Goal: Information Seeking & Learning: Learn about a topic

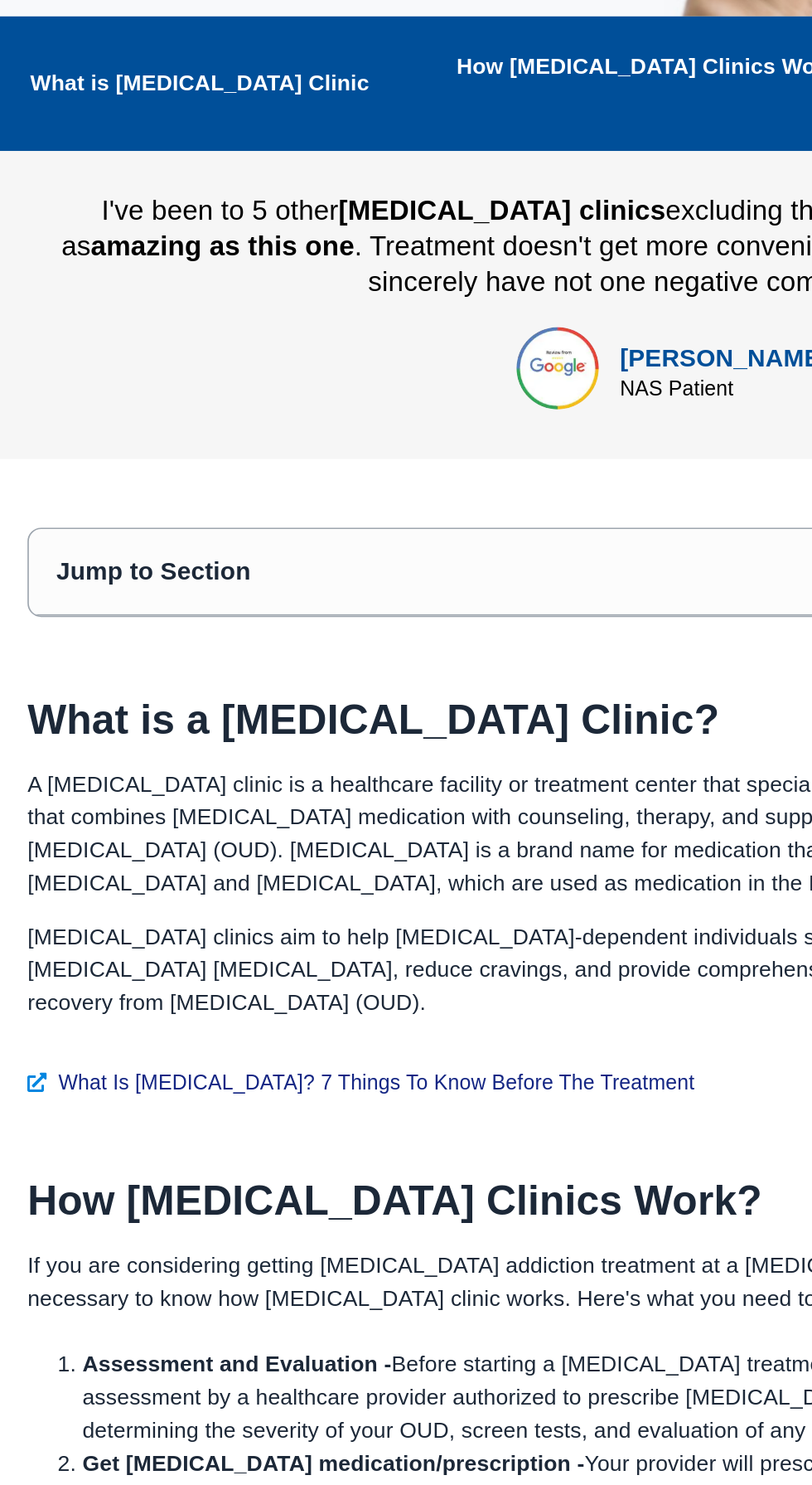
click at [475, 1212] on h2 "How [MEDICAL_DATA] Clinics Work?" at bounding box center [398, 1224] width 762 height 25
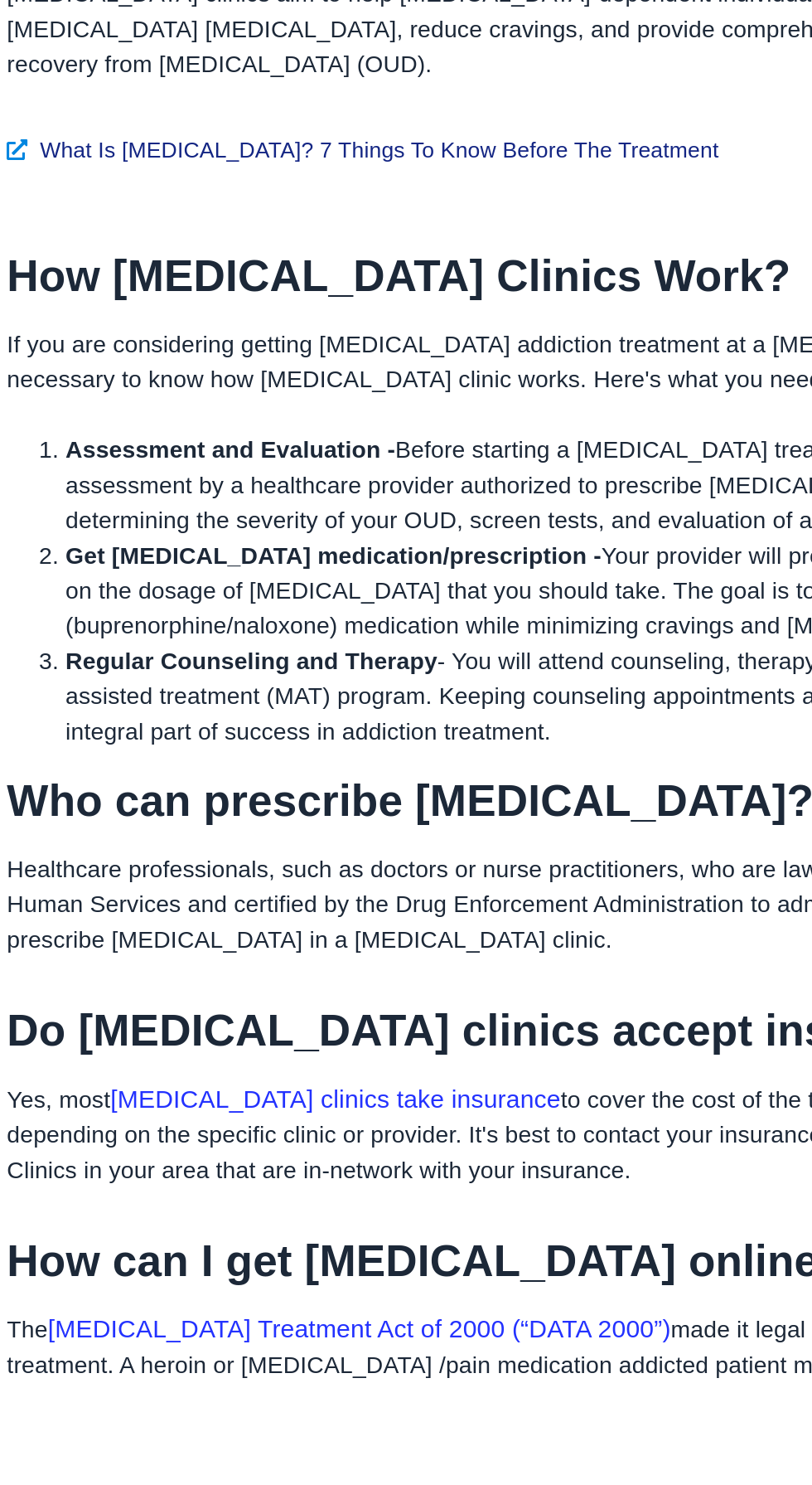
scroll to position [371, 0]
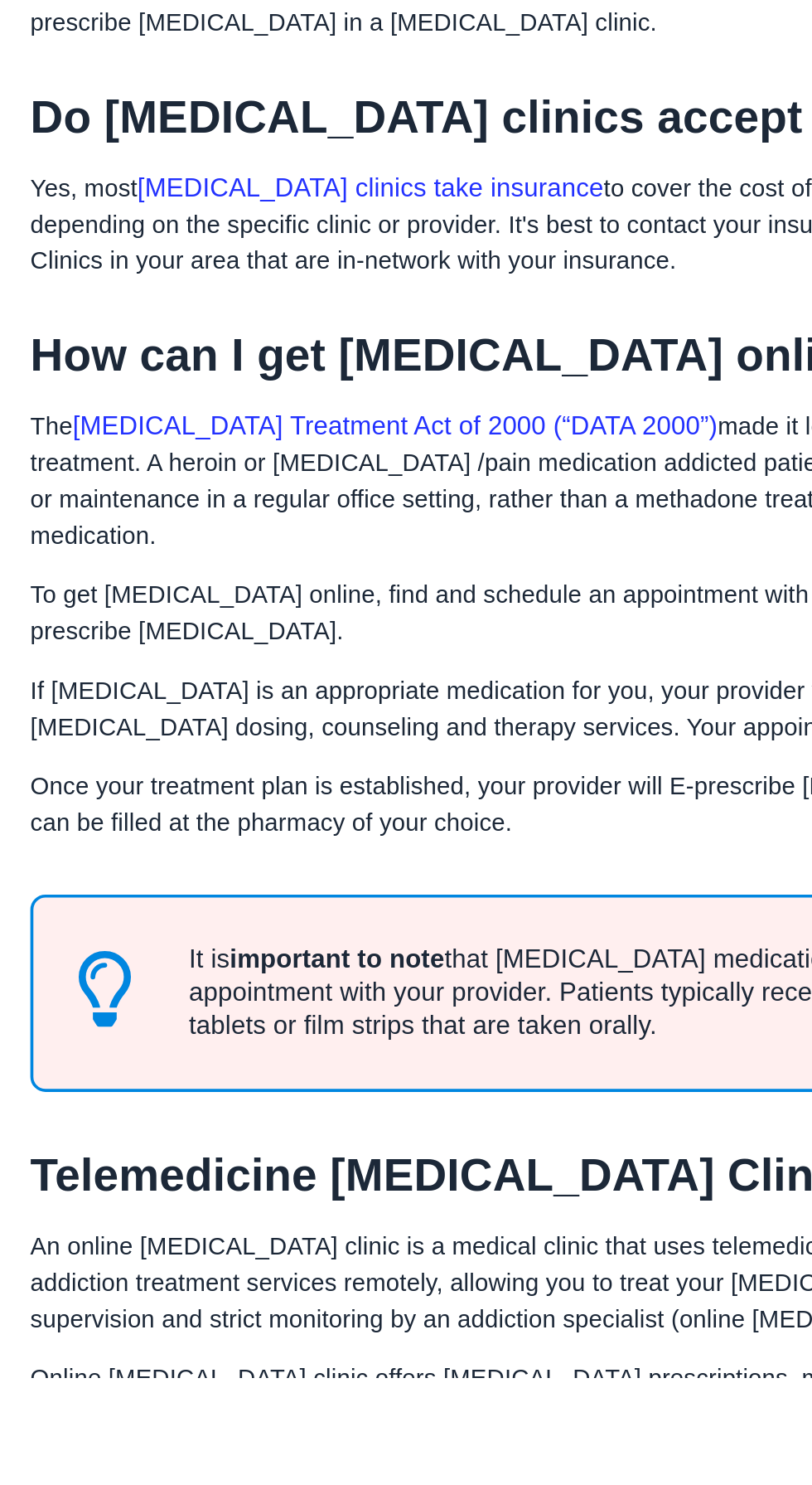
scroll to position [863, 0]
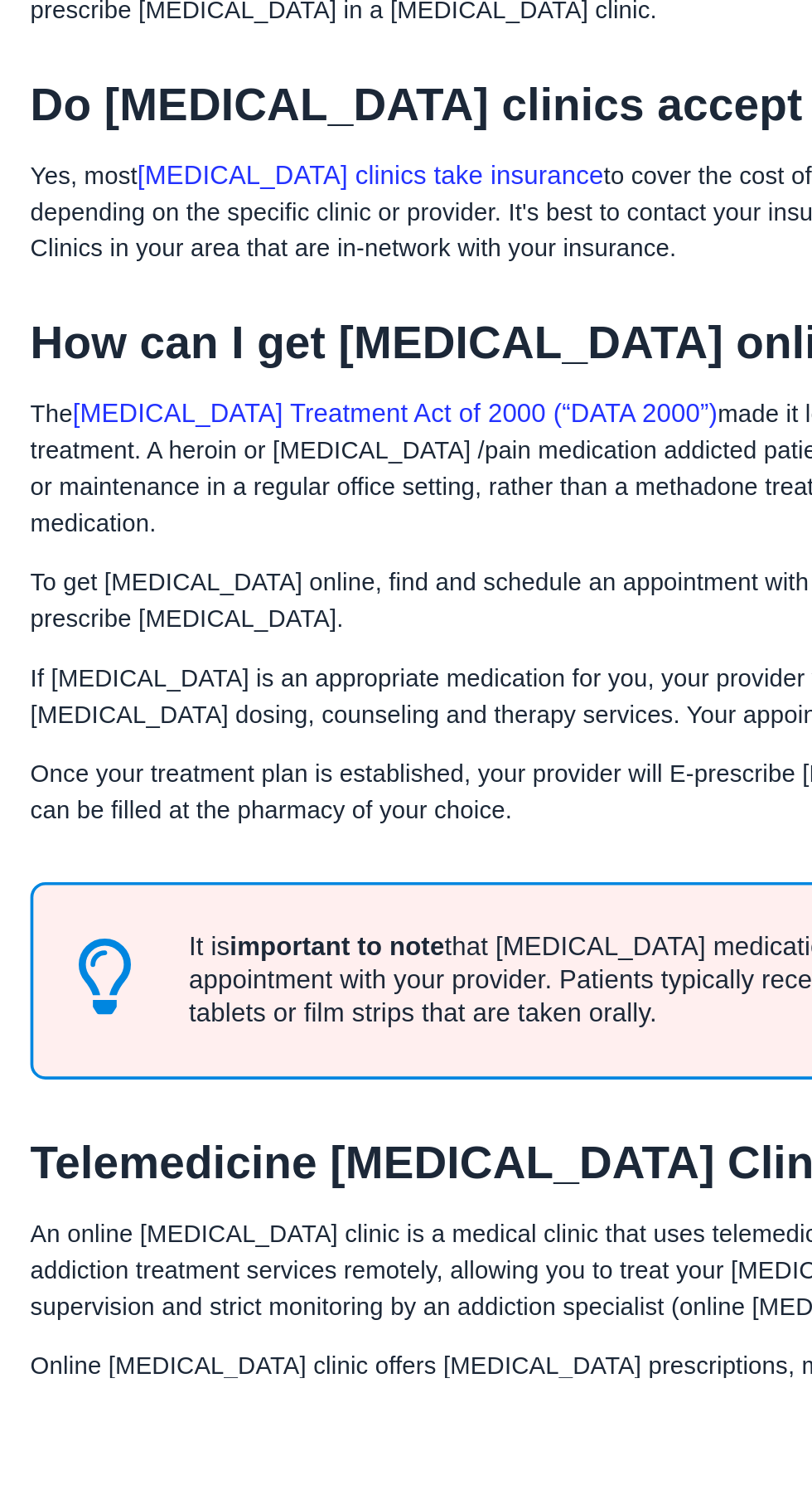
click at [425, 1214] on div "It is important to note that Suboxone medication/prescriptions will only be giv…" at bounding box center [402, 1268] width 770 height 108
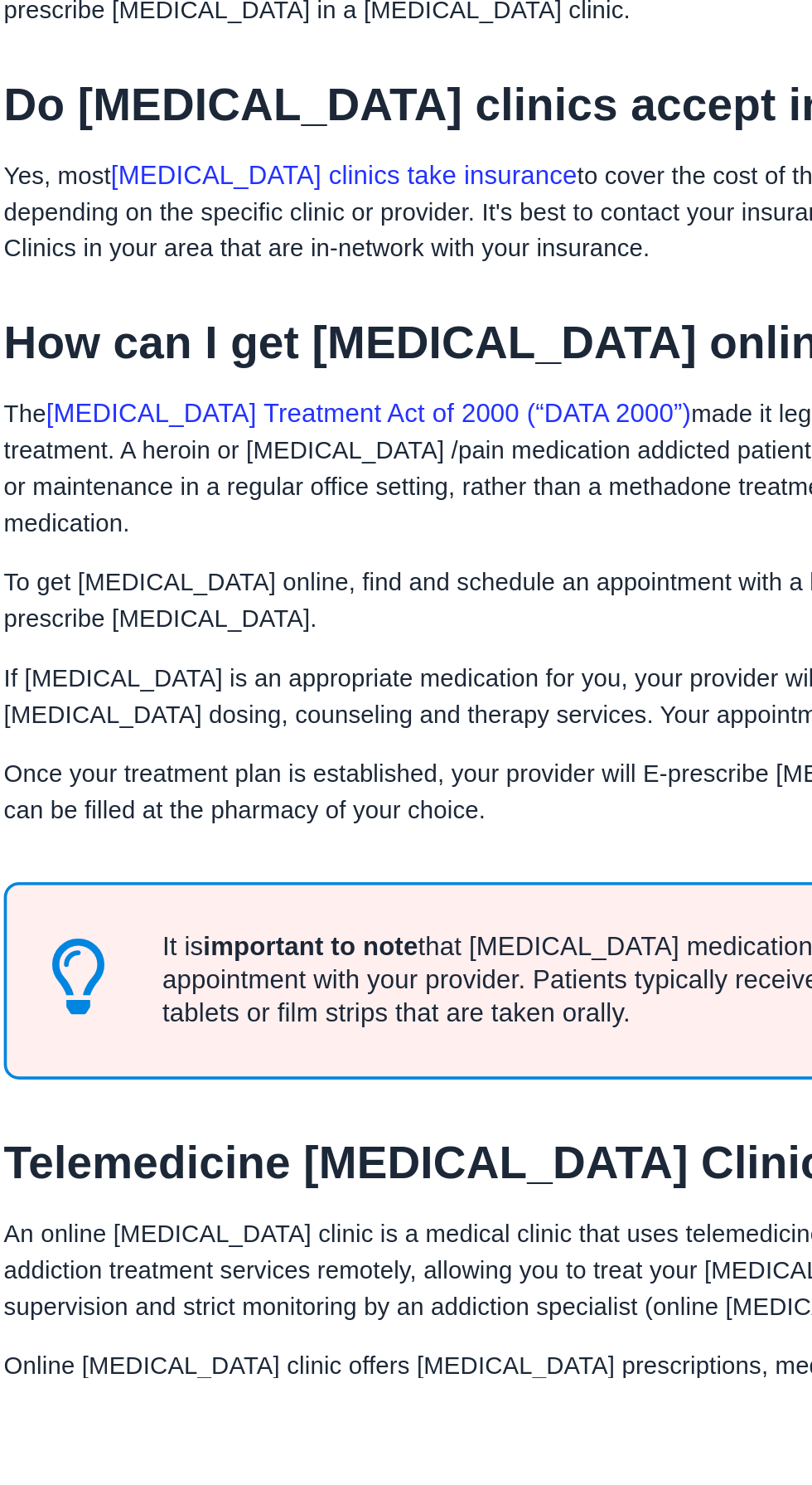
click at [339, 1469] on p "Online [MEDICAL_DATA] clinic offers [MEDICAL_DATA] prescriptions, medication, m…" at bounding box center [398, 1499] width 762 height 60
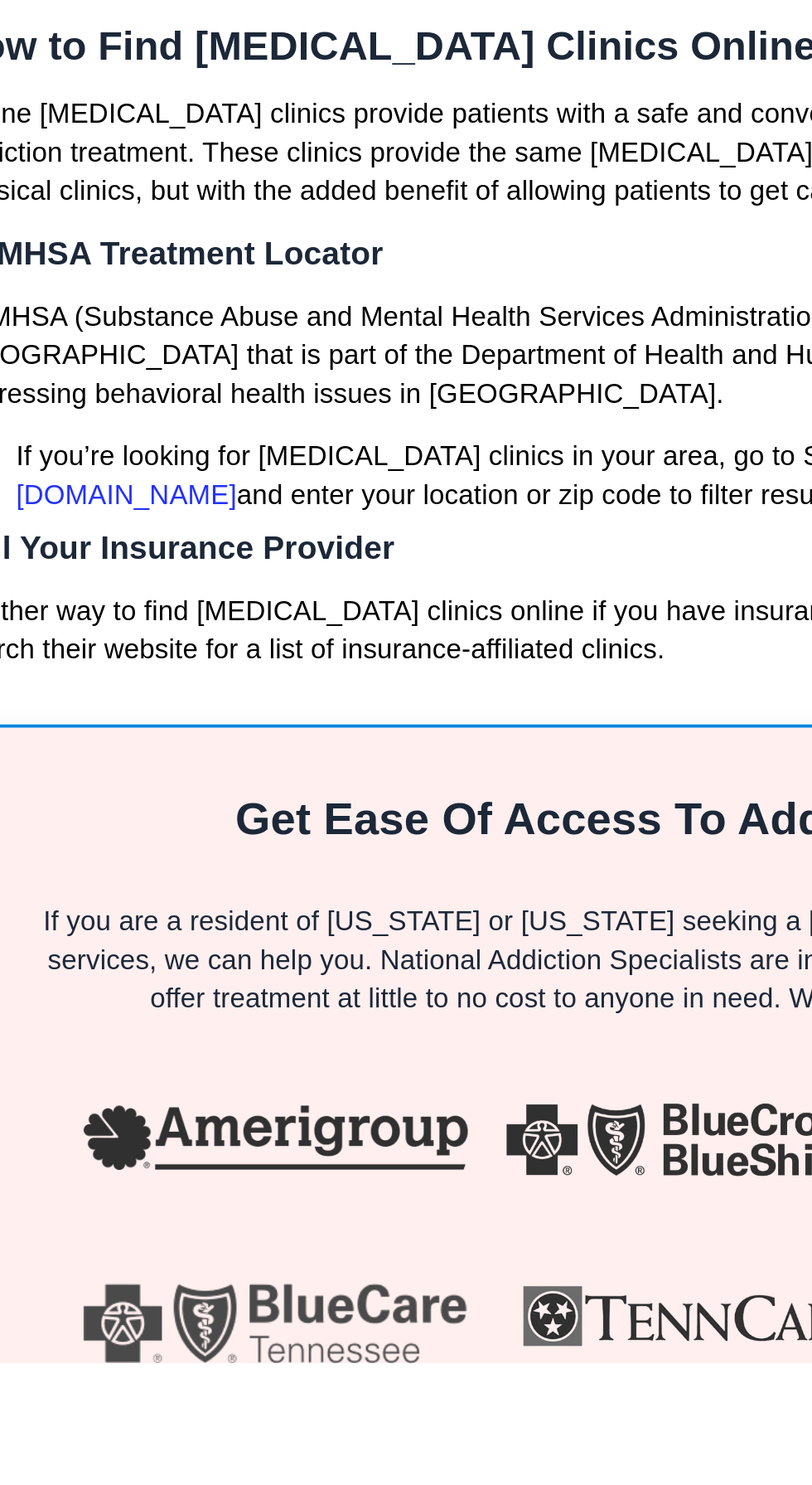
scroll to position [3353, 0]
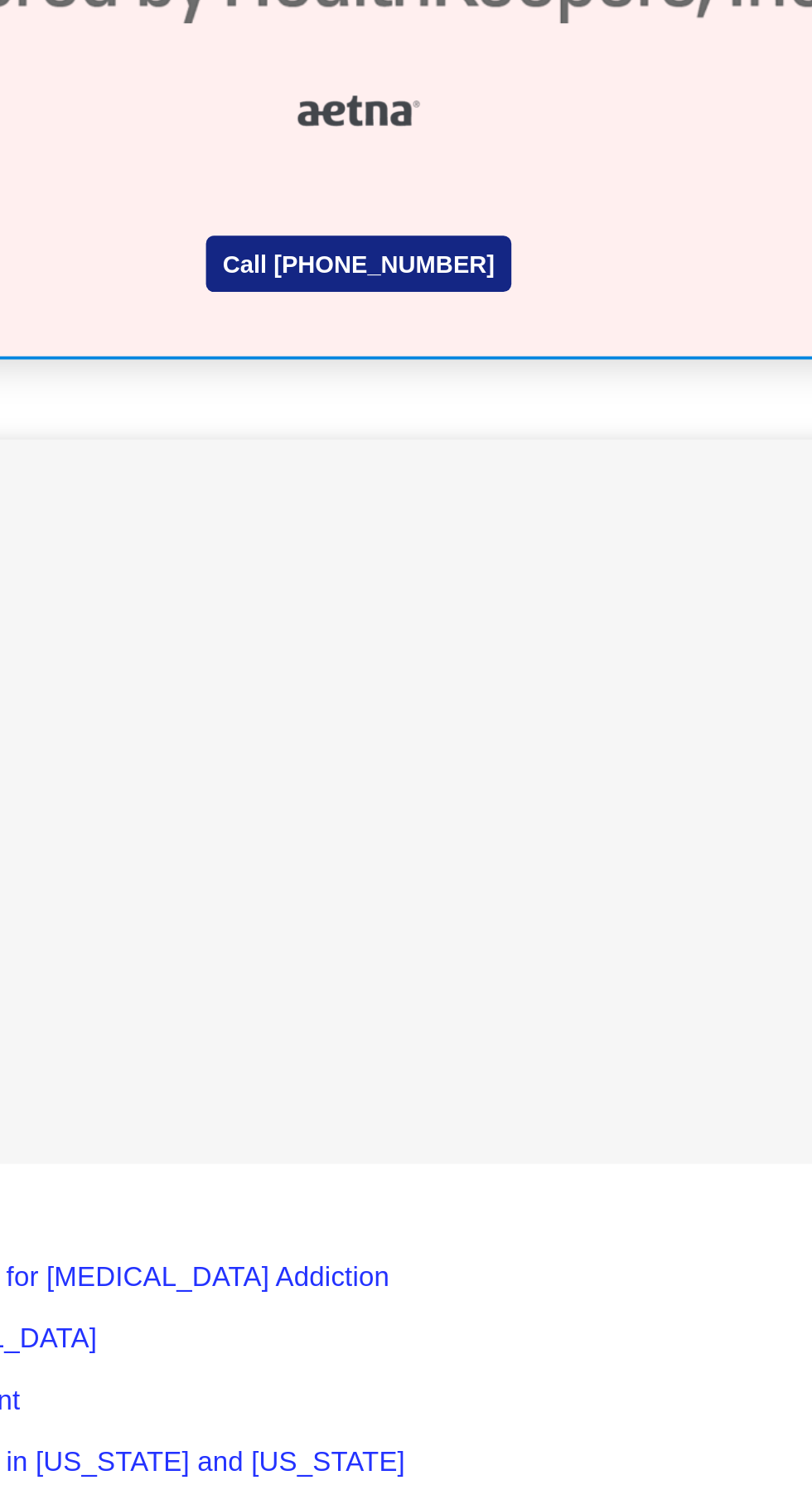
scroll to position [6034, 0]
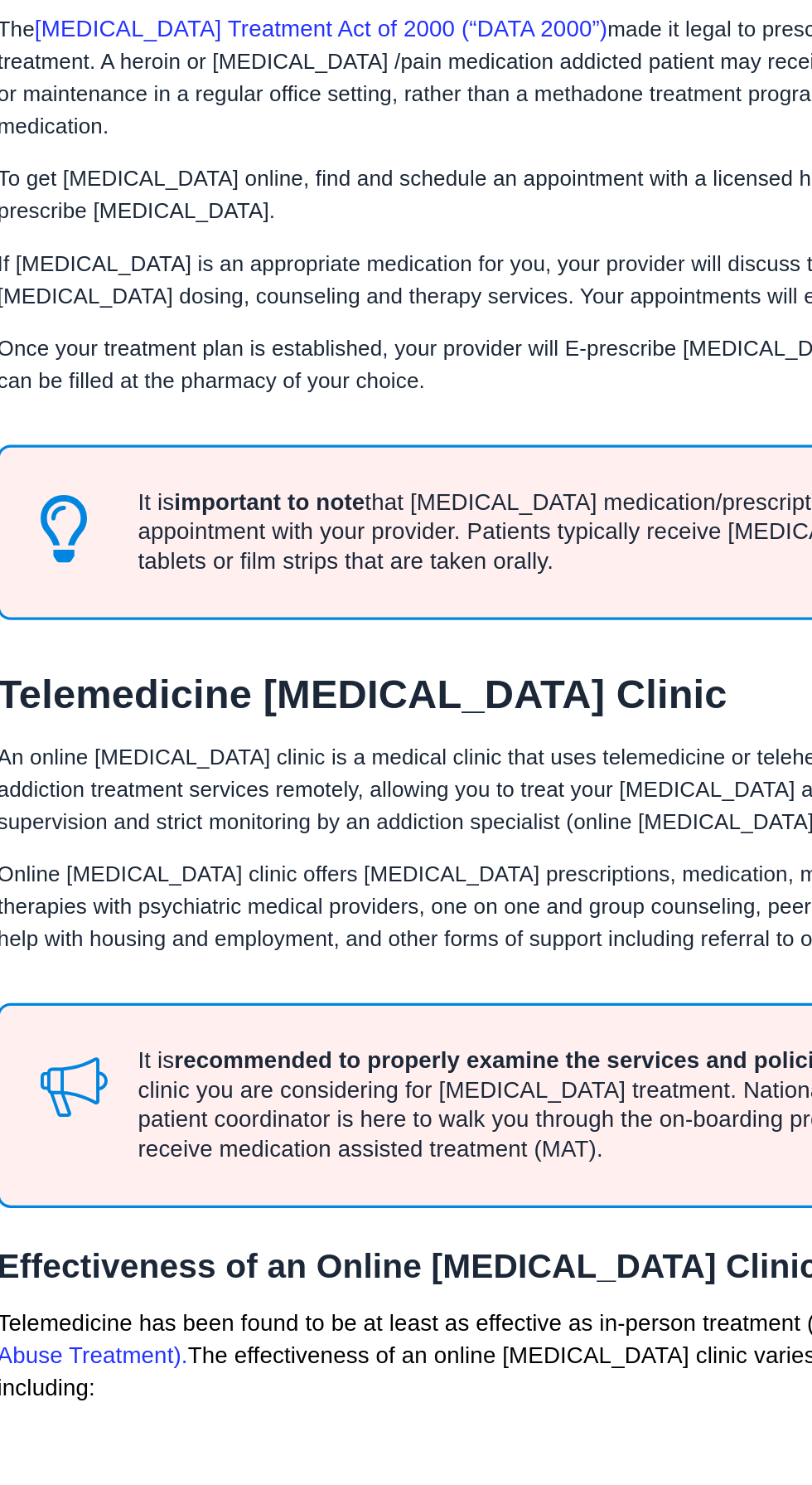
scroll to position [1192, 0]
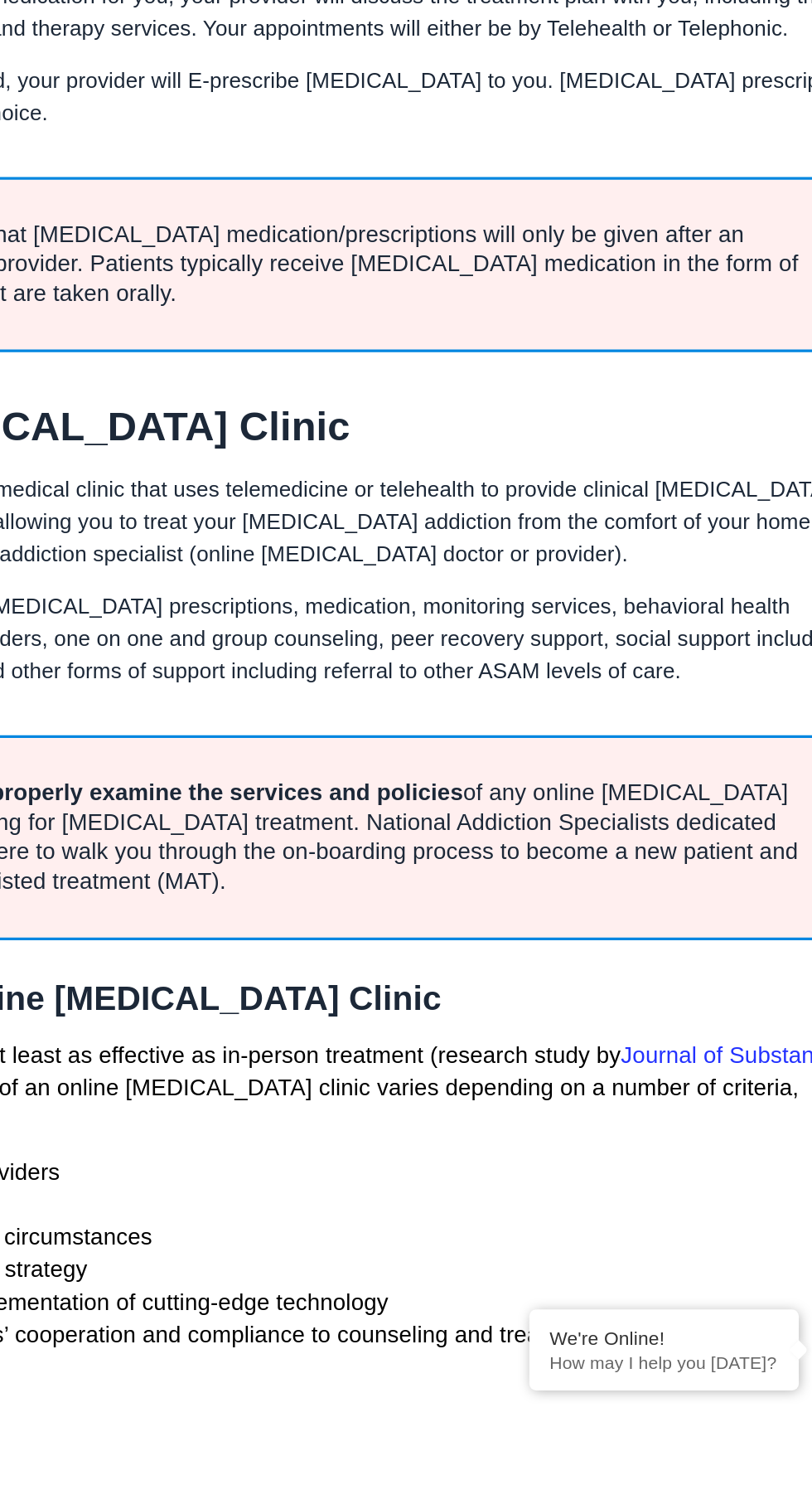
scroll to position [1355, 0]
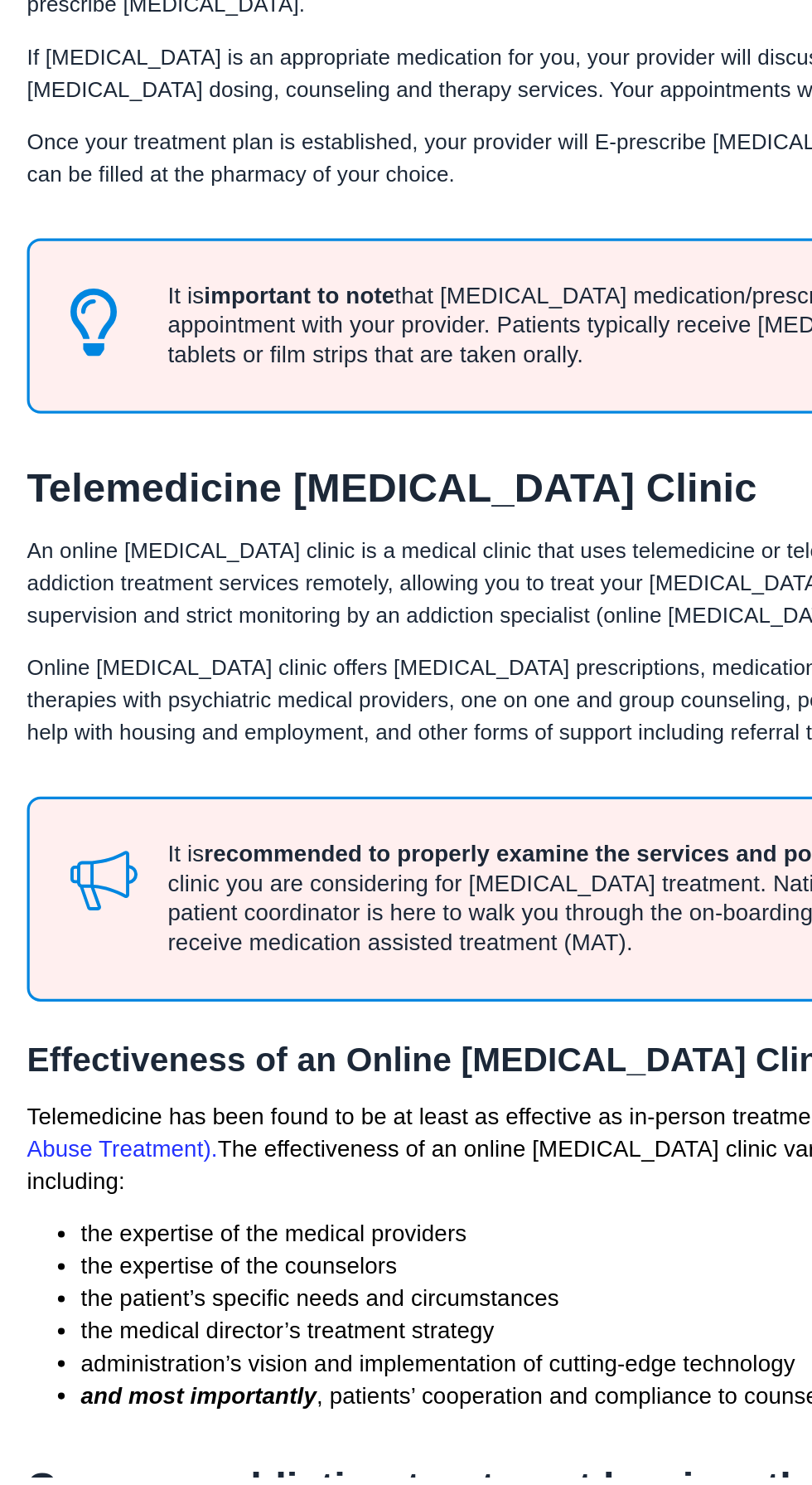
scroll to position [1409, 0]
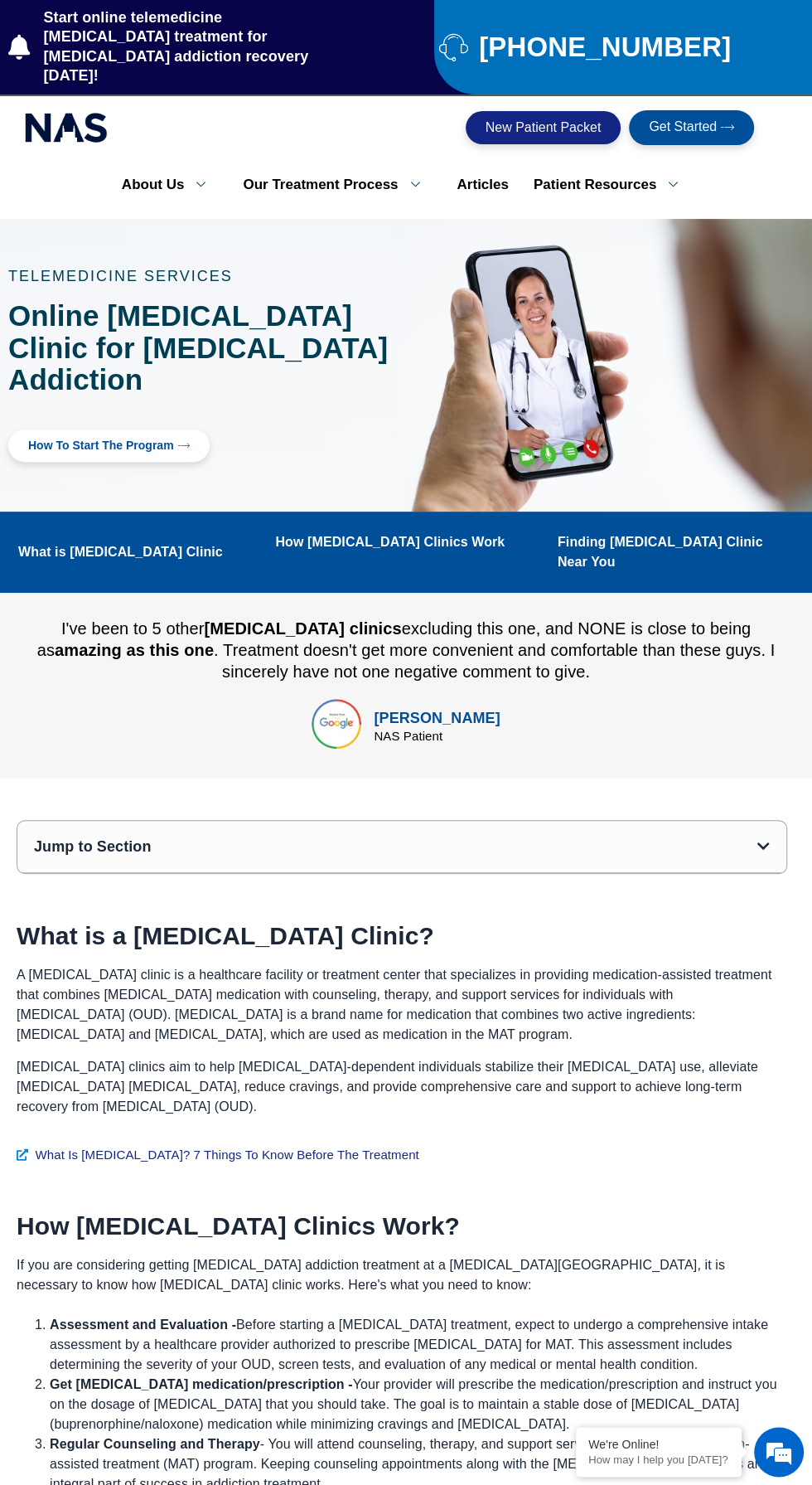
click at [763, 839] on icon "Open table of contents" at bounding box center [763, 845] width 12 height 14
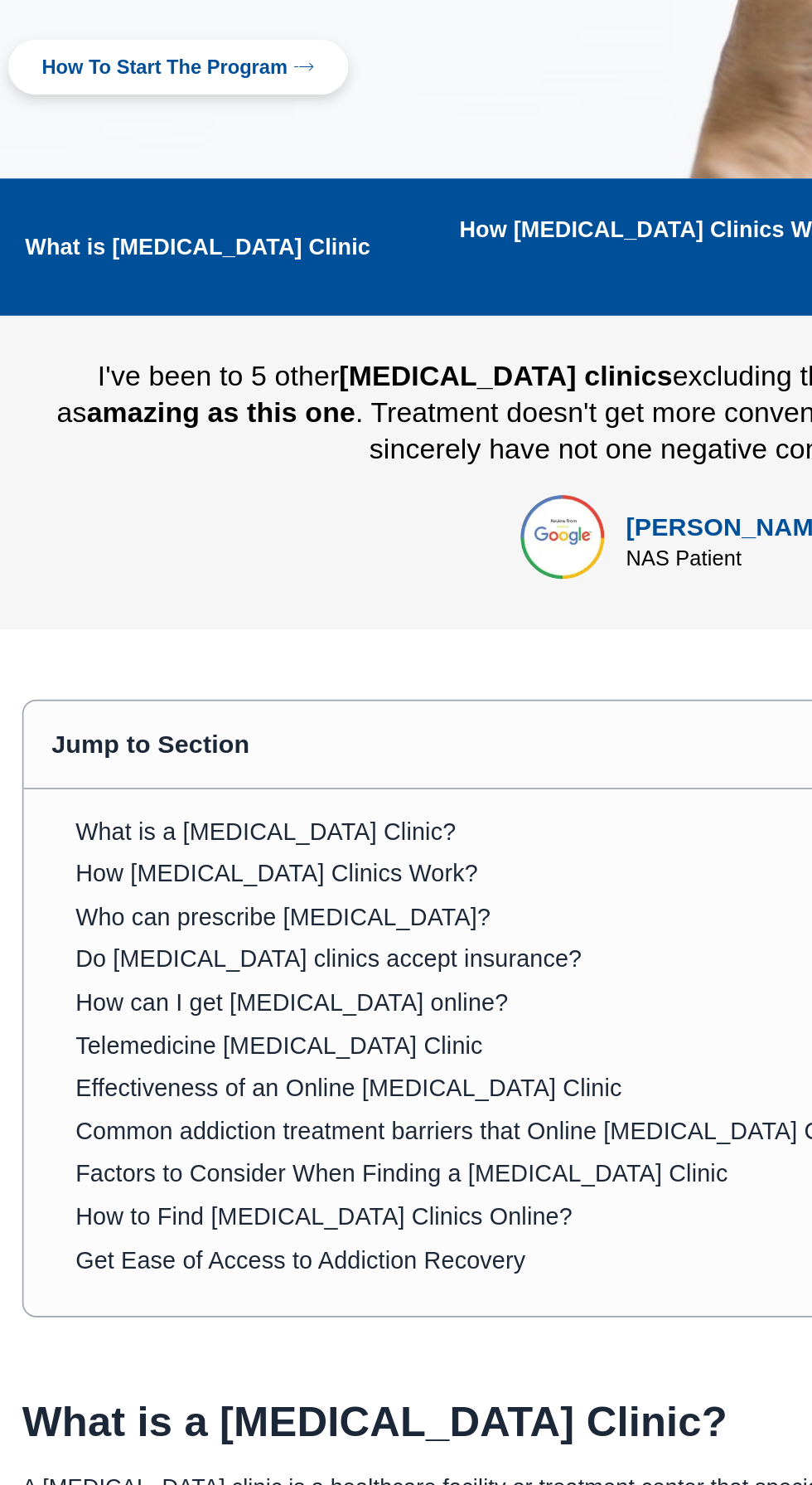
click at [230, 988] on link "How can I get [MEDICAL_DATA] online?" at bounding box center [176, 997] width 256 height 18
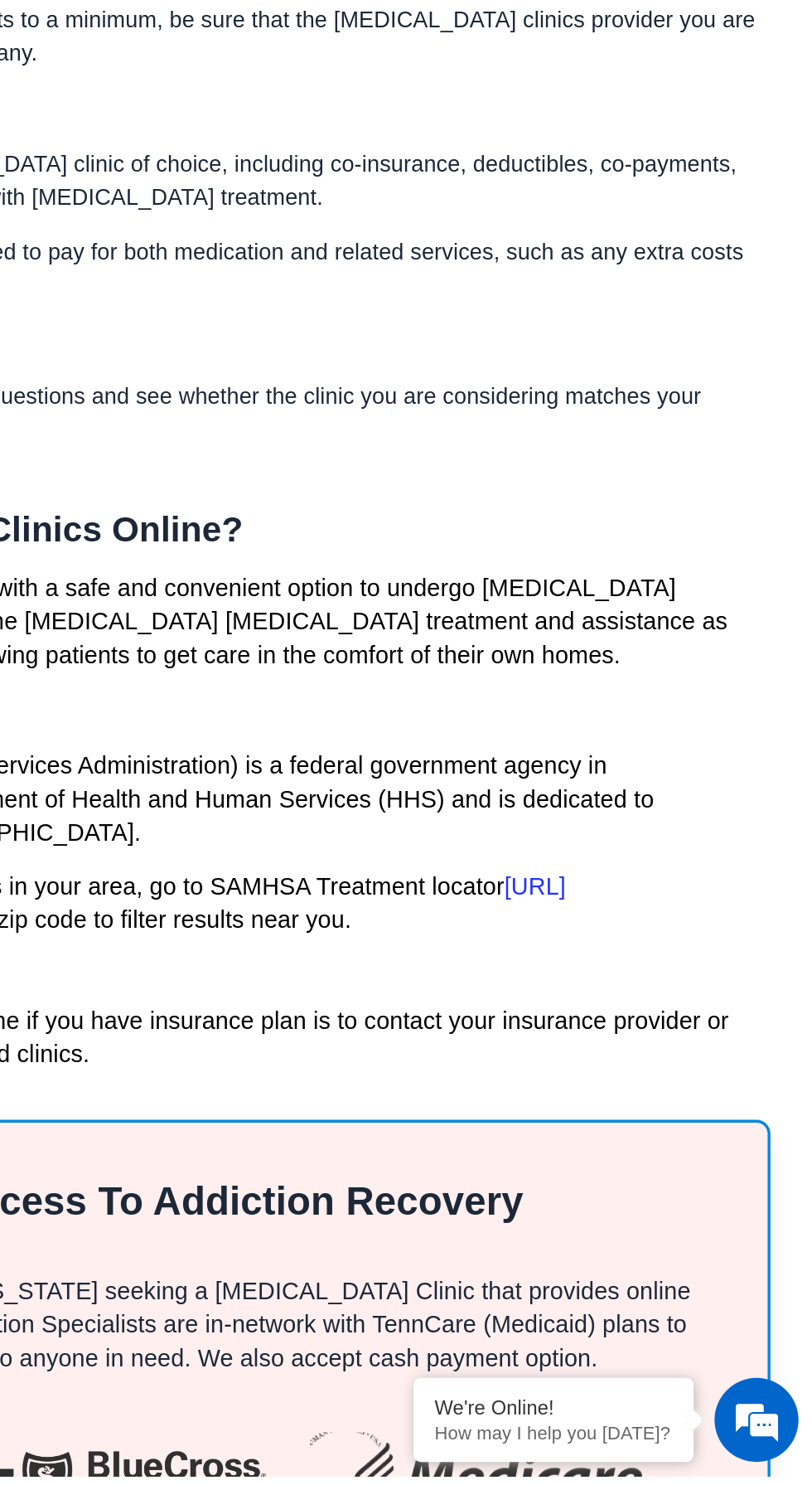
scroll to position [3567, 0]
